Goal: Task Accomplishment & Management: Manage account settings

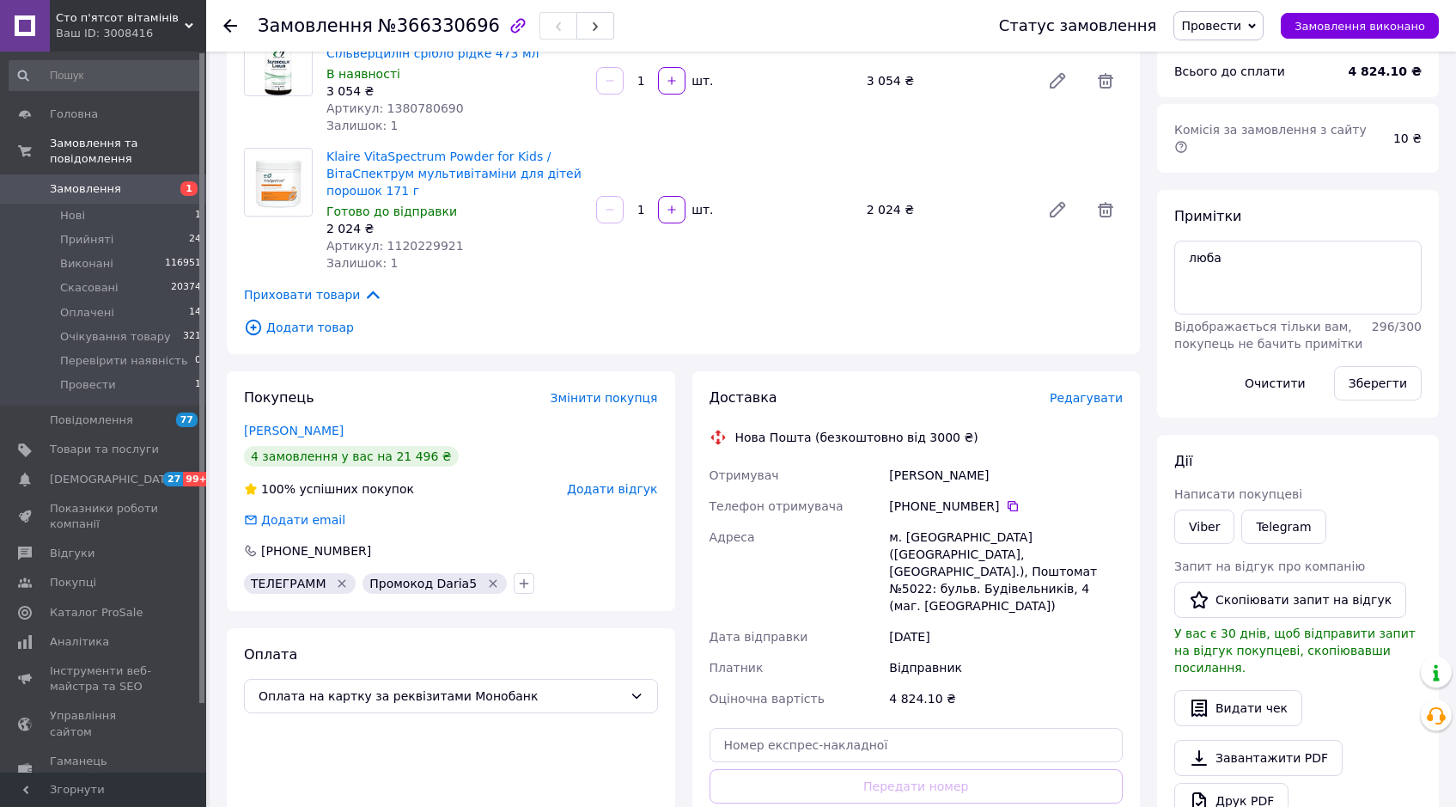
scroll to position [164, 0]
click at [229, 27] on icon at bounding box center [230, 26] width 14 height 14
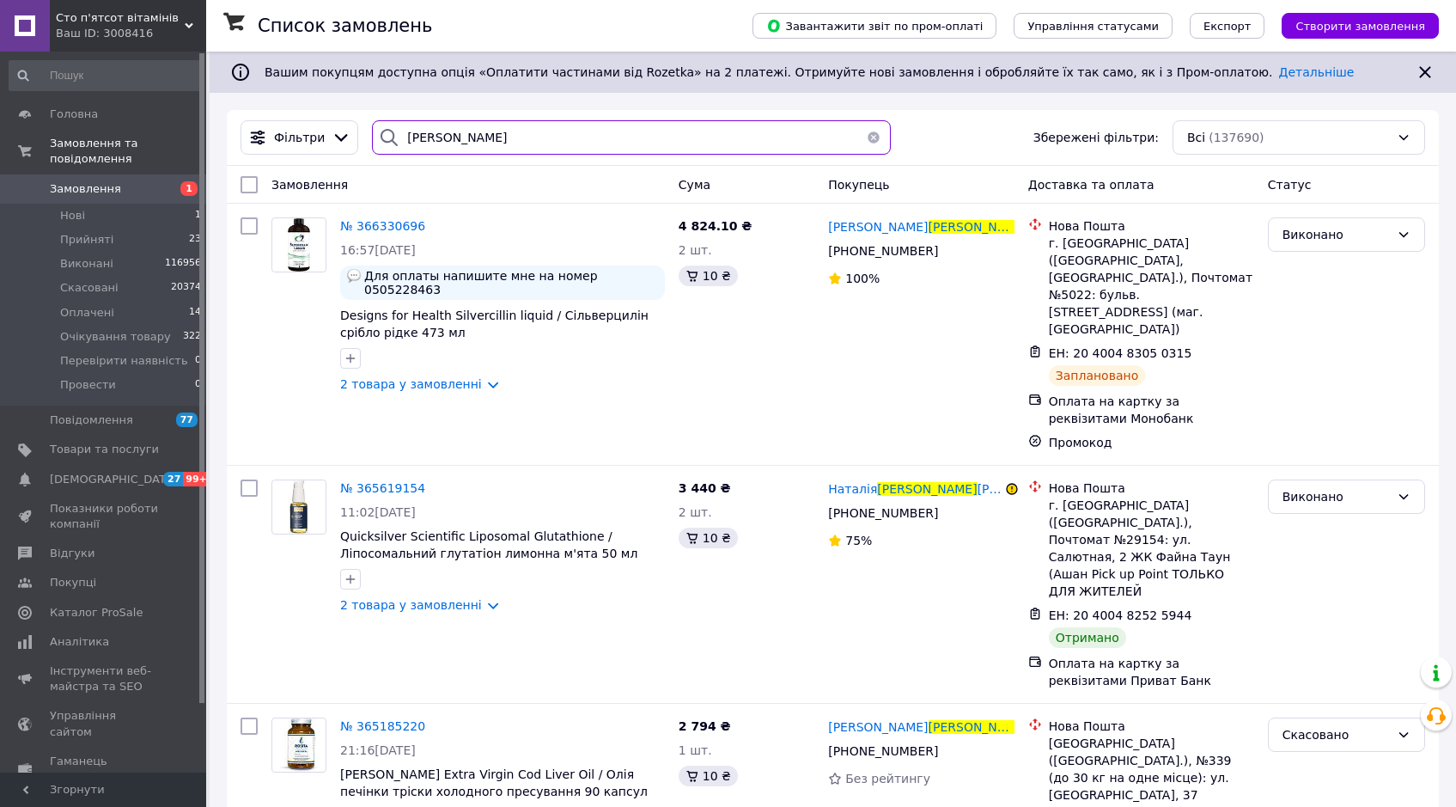
click at [426, 138] on input "[PERSON_NAME]" at bounding box center [631, 137] width 519 height 34
paste input "380933579519"
type input "380933579519"
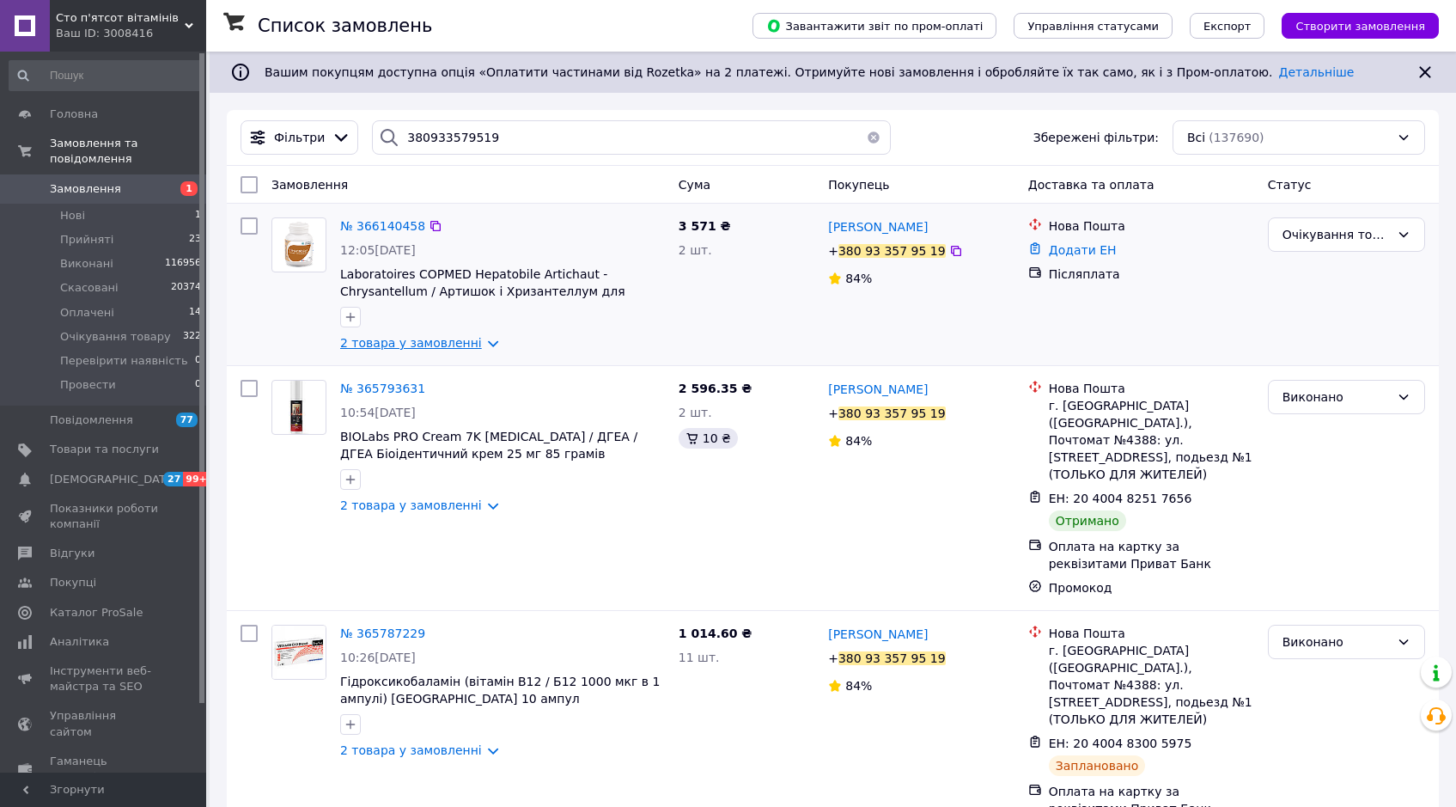
click at [438, 346] on link "2 товара у замовленні" at bounding box center [411, 343] width 142 height 14
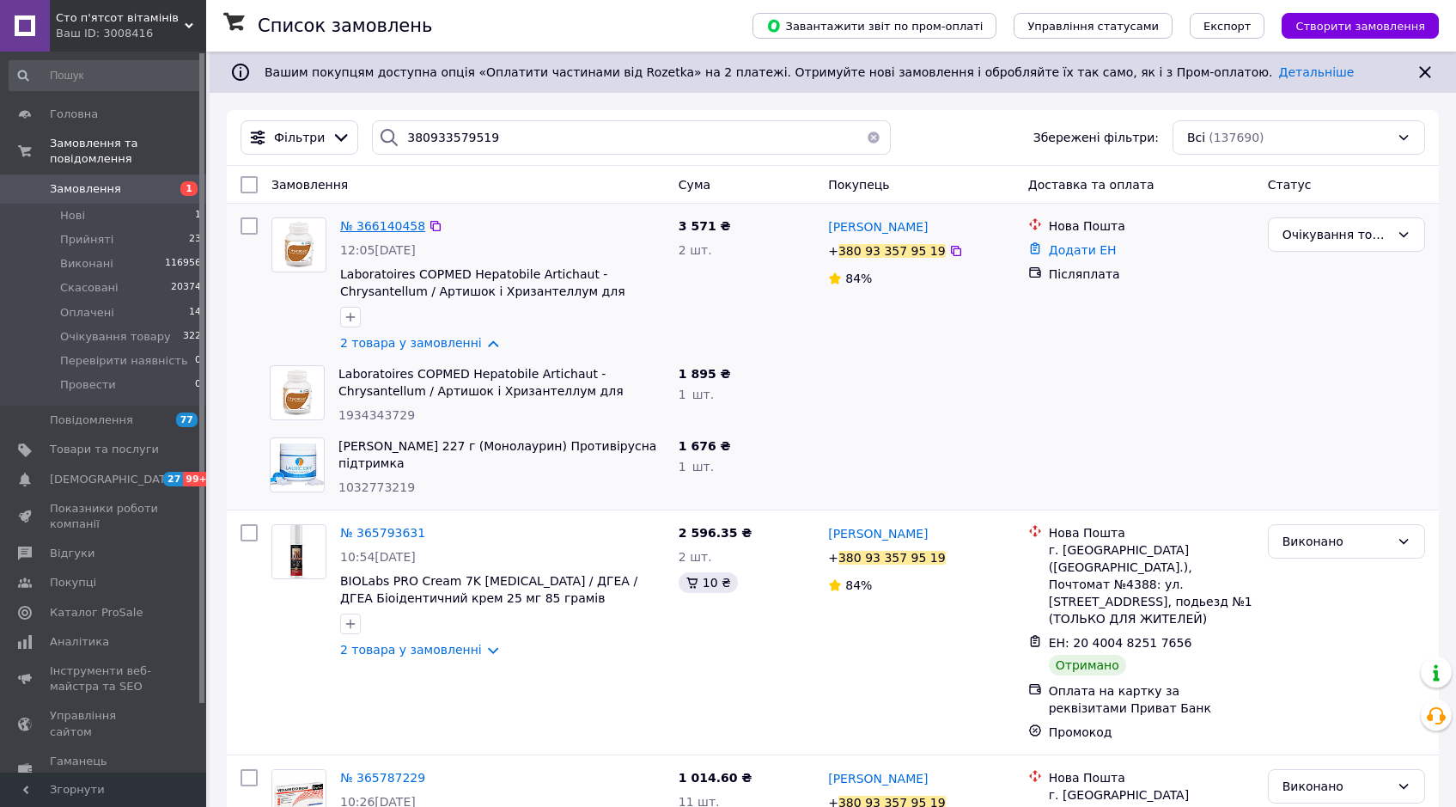
click at [397, 223] on span "№ 366140458" at bounding box center [382, 226] width 85 height 14
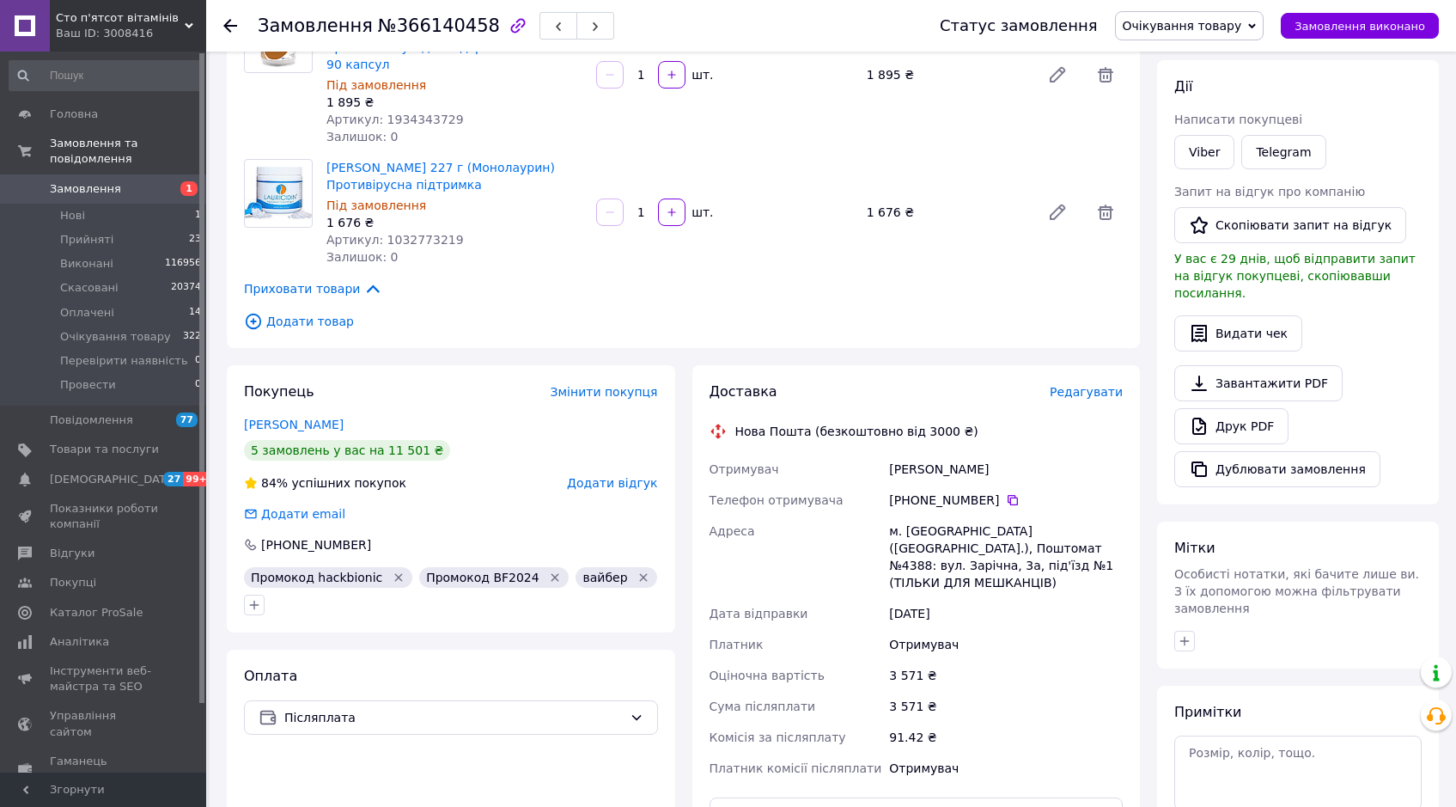
scroll to position [193, 0]
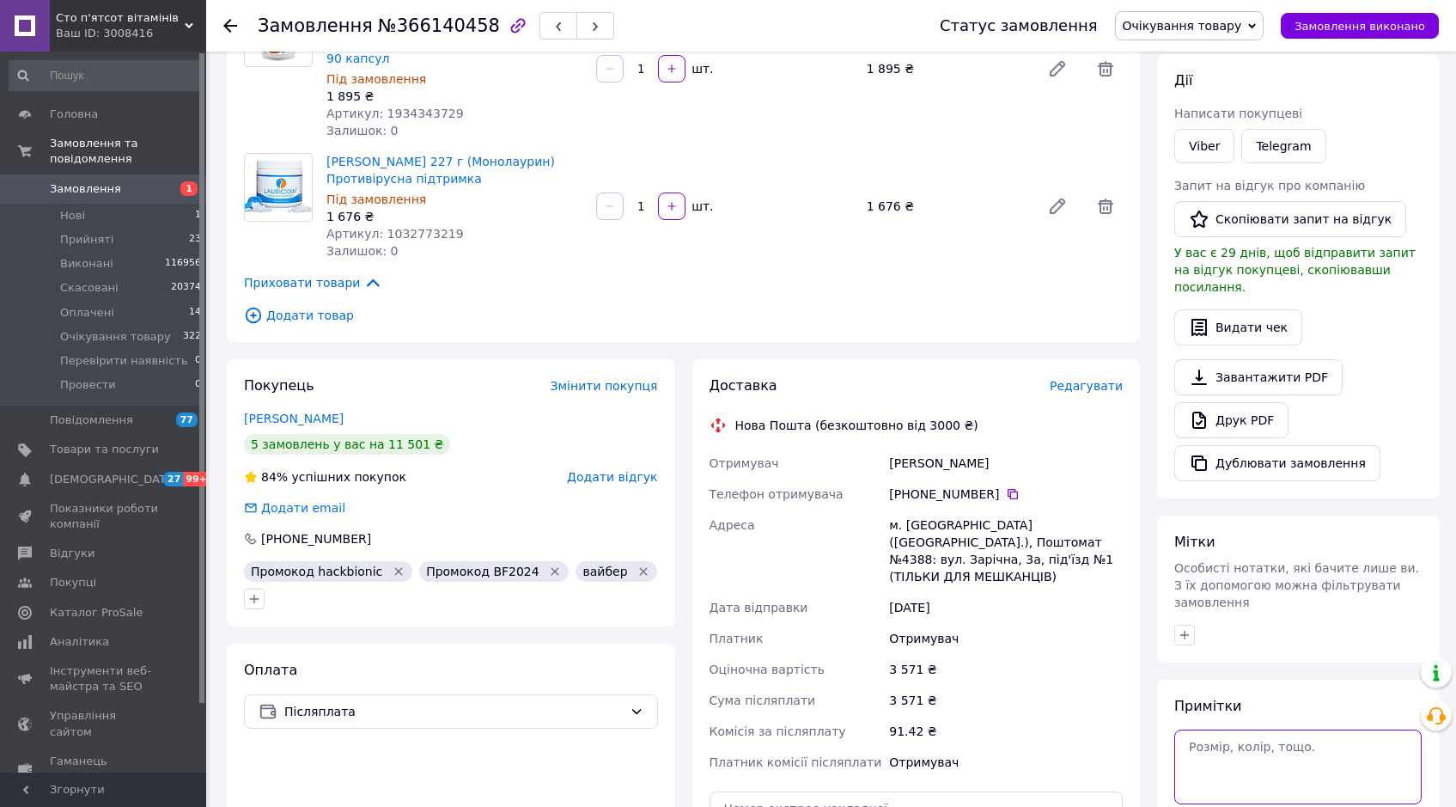
click at [1255, 729] on textarea at bounding box center [1297, 766] width 247 height 74
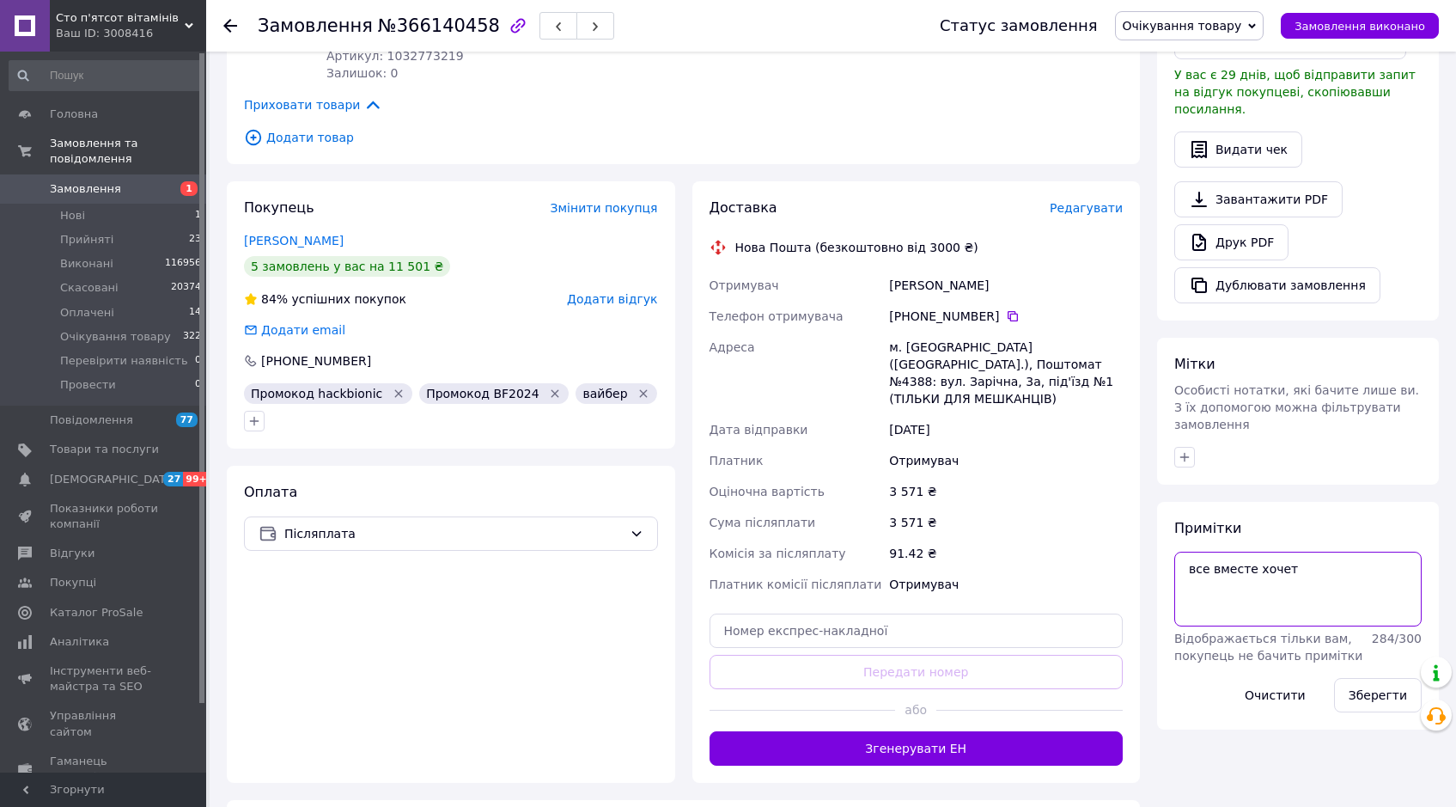
scroll to position [656, 0]
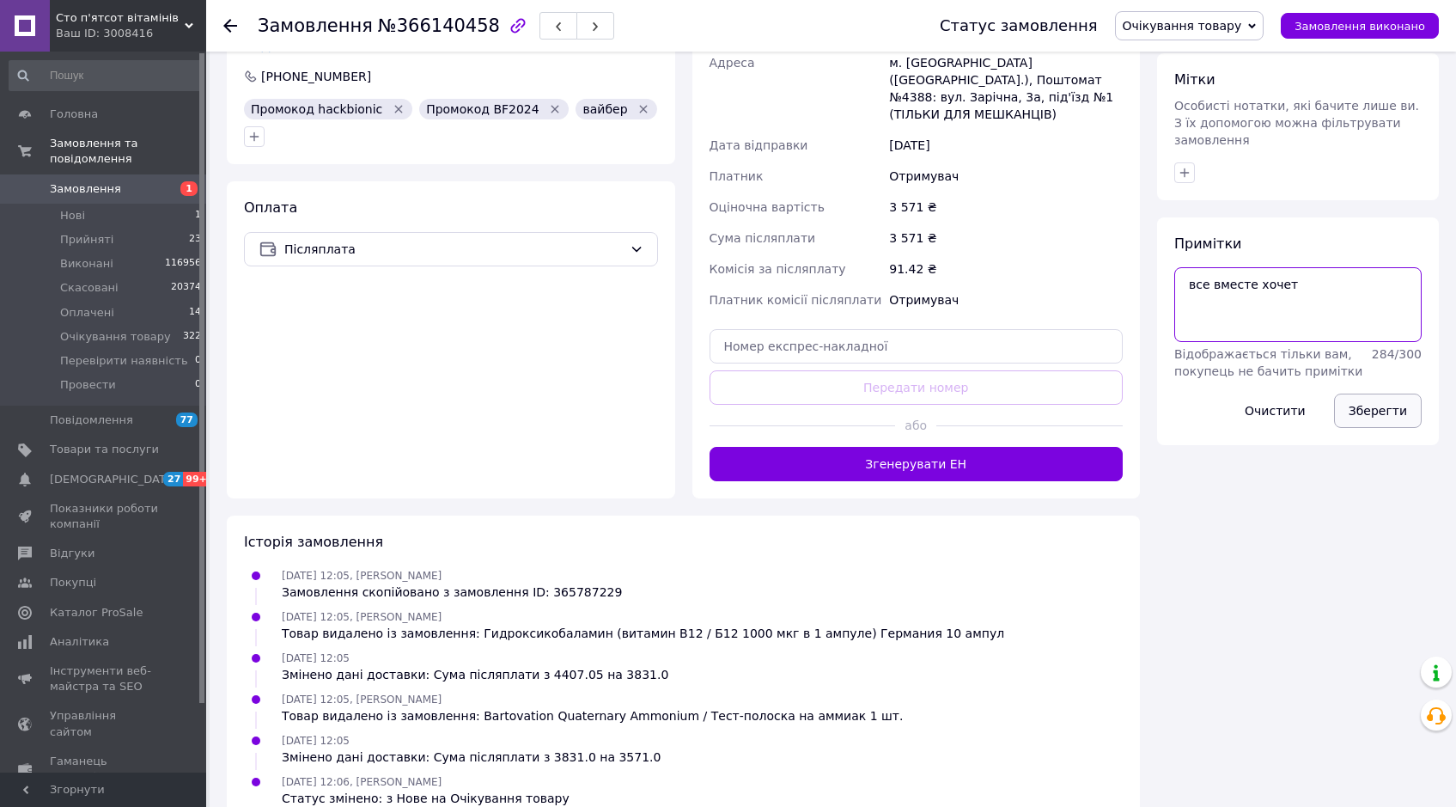
type textarea "все вместе хочет"
click at [1384, 393] on button "Зберегти" at bounding box center [1378, 410] width 88 height 34
